Goal: Task Accomplishment & Management: Manage account settings

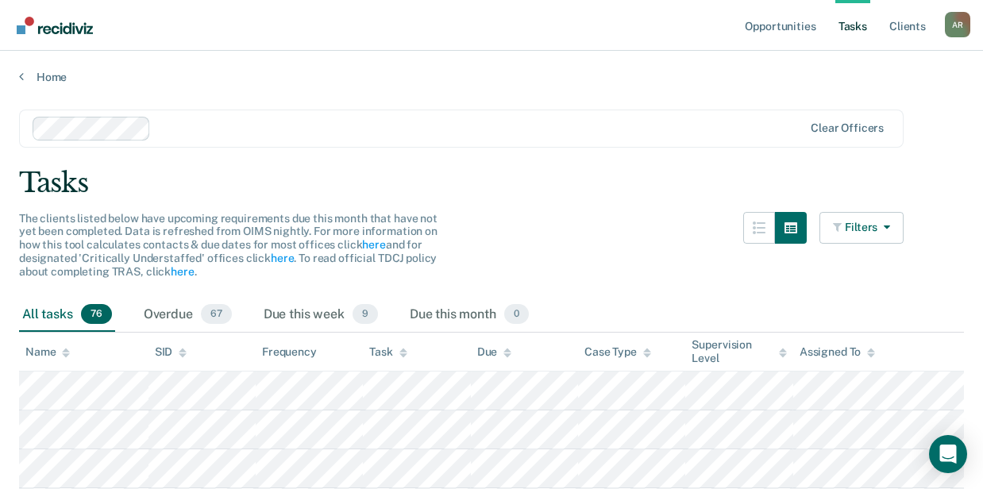
click at [383, 349] on div "Task" at bounding box center [387, 351] width 37 height 13
click at [443, 309] on div "Due this month 0" at bounding box center [469, 315] width 125 height 35
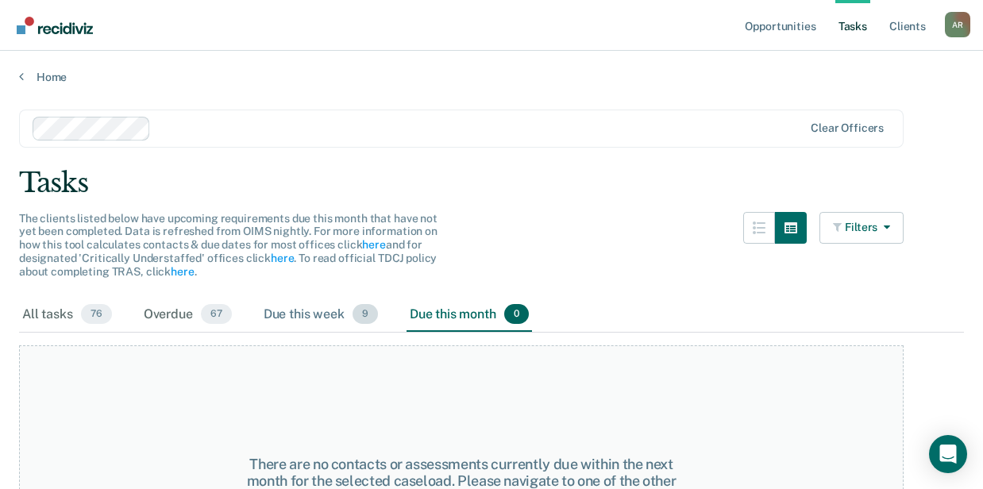
click at [321, 314] on div "Due this week 9" at bounding box center [320, 315] width 121 height 35
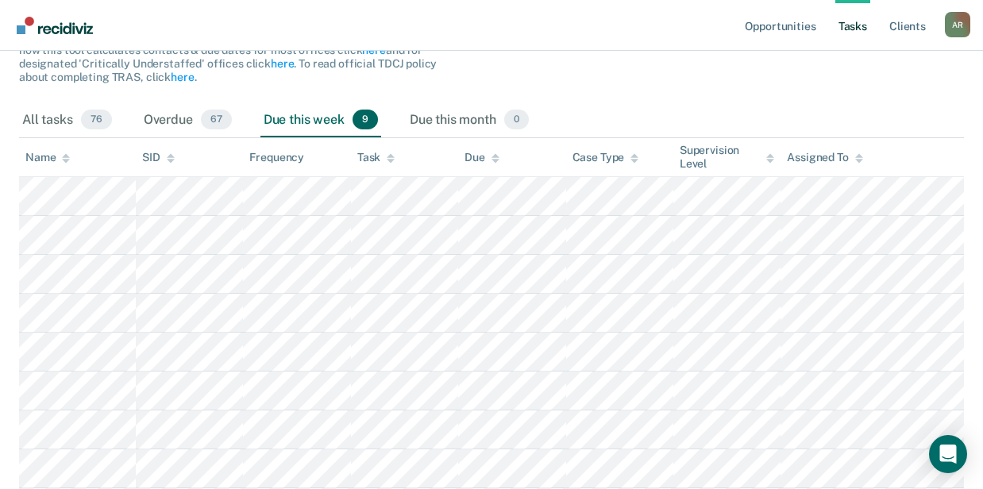
scroll to position [31, 0]
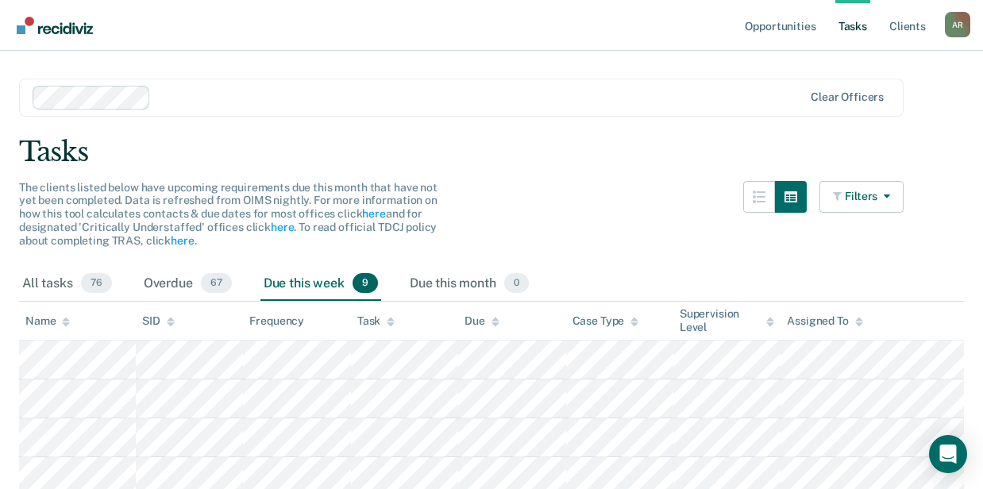
click at [380, 320] on div "Task" at bounding box center [375, 320] width 37 height 13
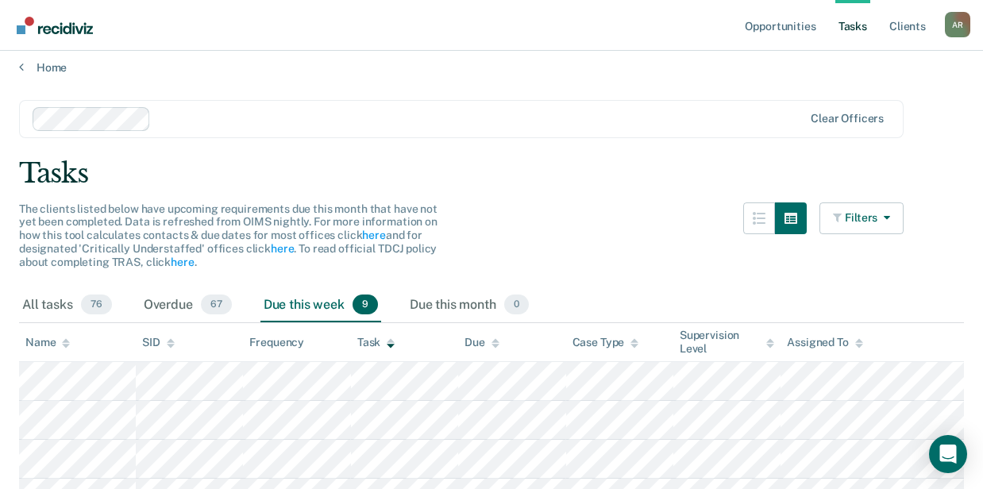
scroll to position [0, 0]
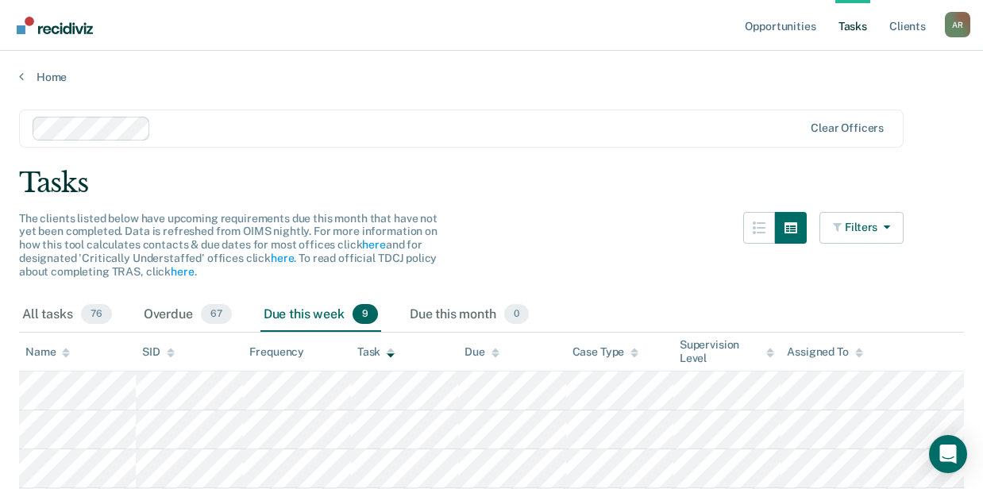
click at [383, 103] on main "Clear officers Tasks The clients listed below have upcoming requirements due th…" at bounding box center [491, 432] width 983 height 696
